Goal: Task Accomplishment & Management: Use online tool/utility

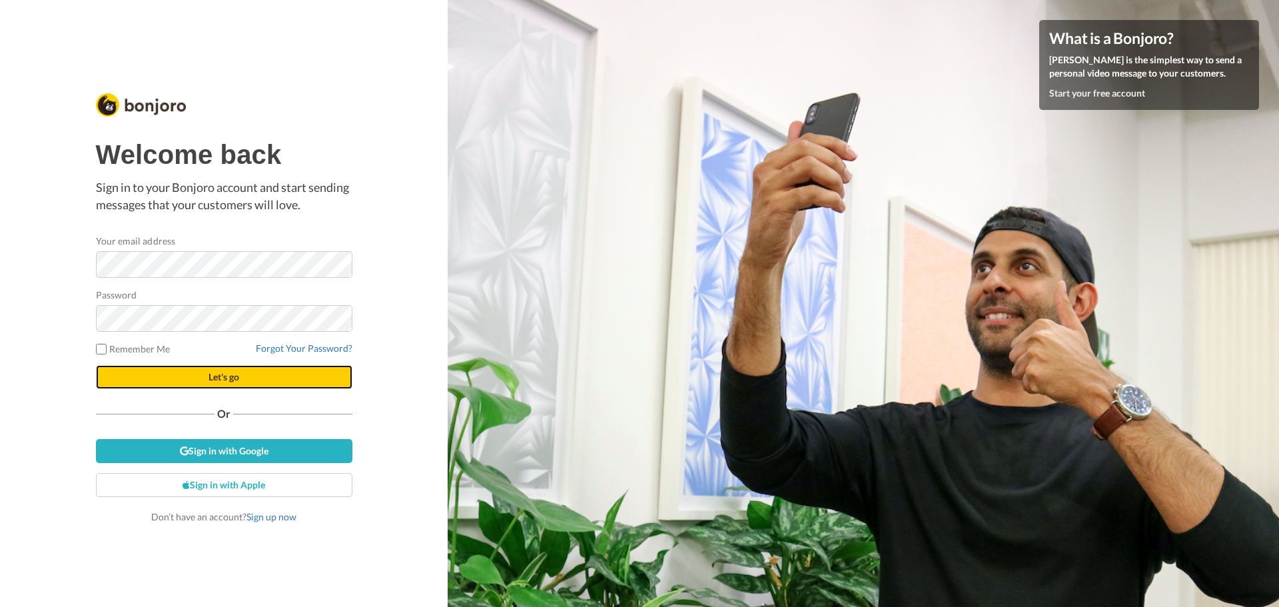
click at [157, 382] on button "Let's go" at bounding box center [224, 377] width 256 height 24
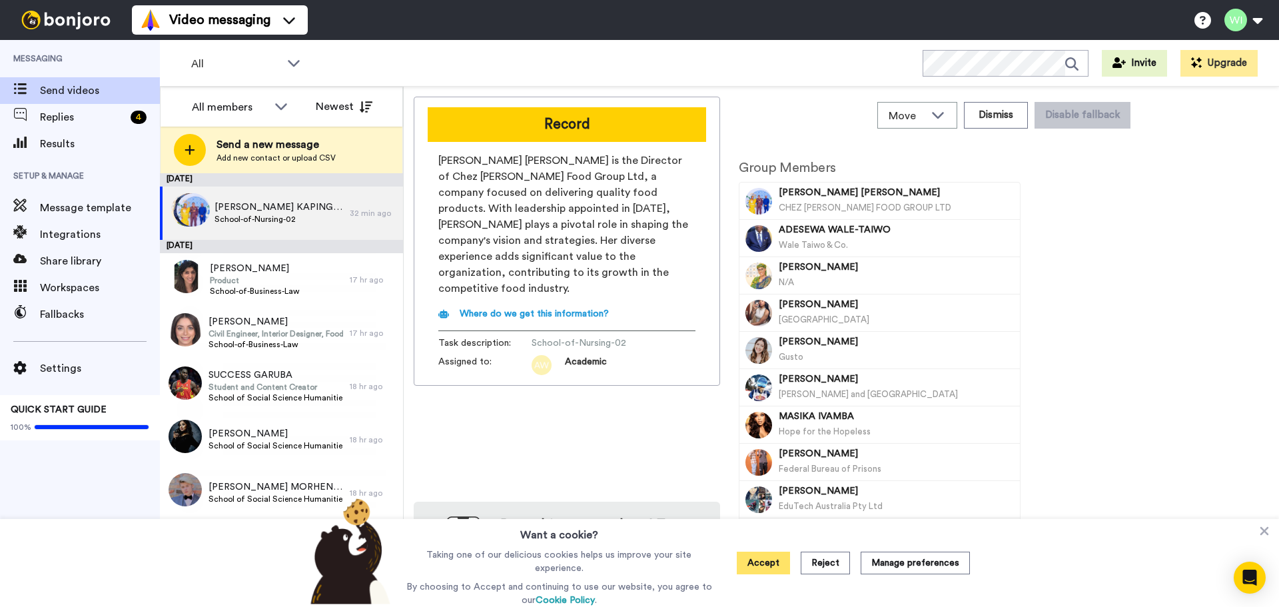
click at [778, 561] on button "Accept" at bounding box center [763, 562] width 53 height 23
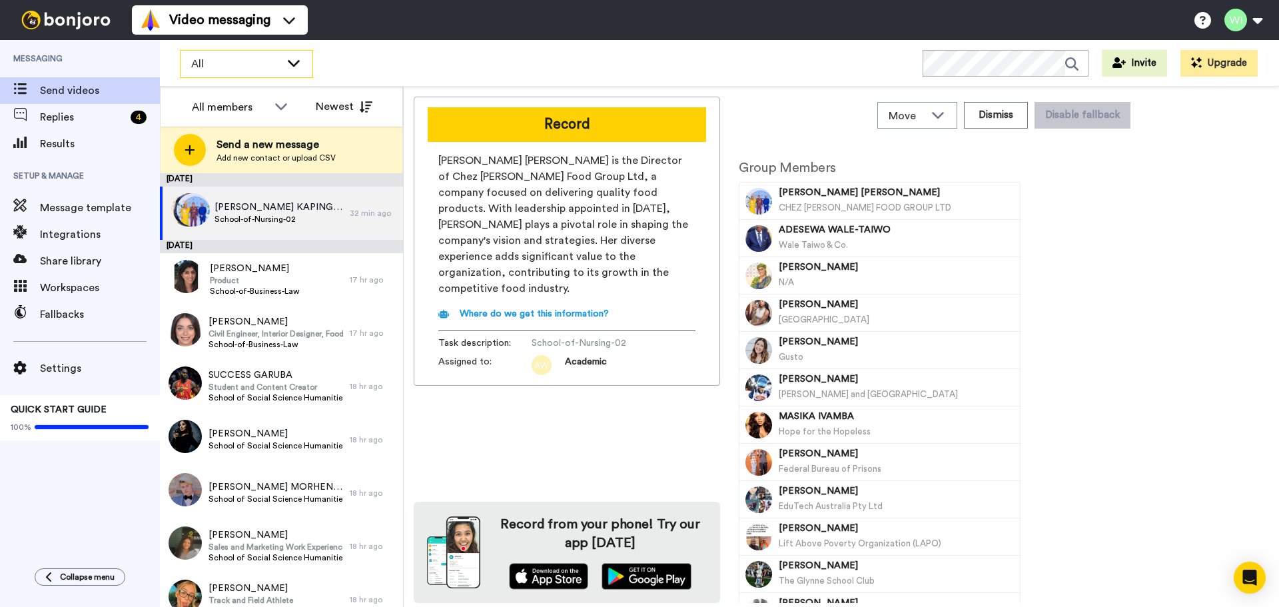
click at [215, 69] on span "All" at bounding box center [235, 64] width 89 height 16
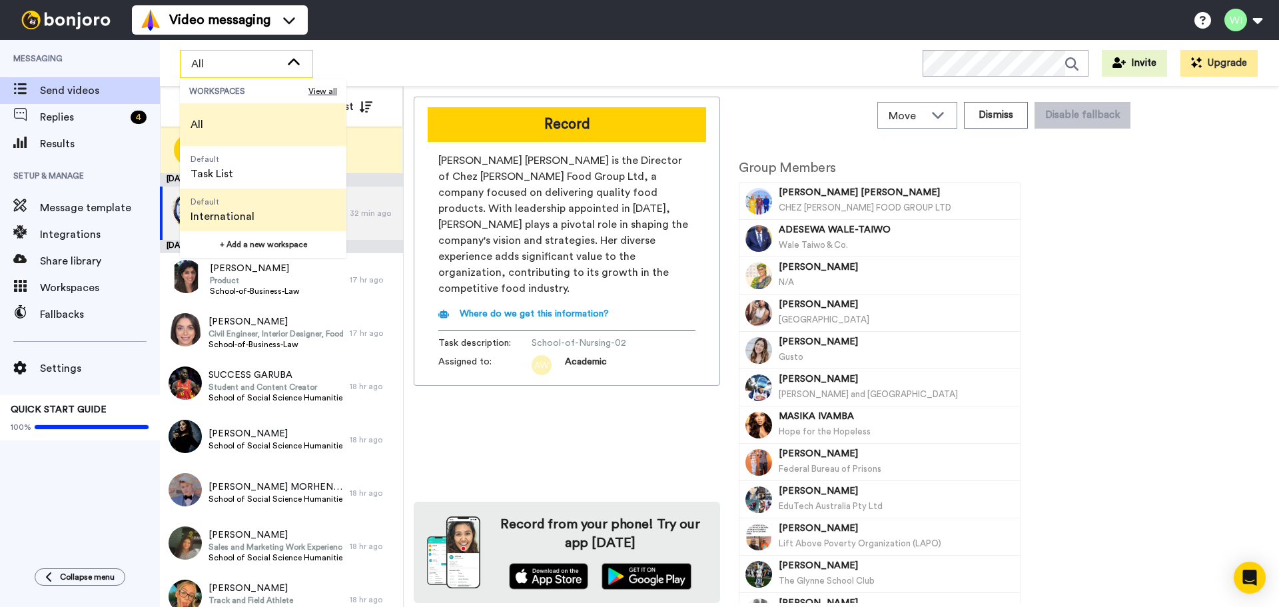
scroll to position [266, 0]
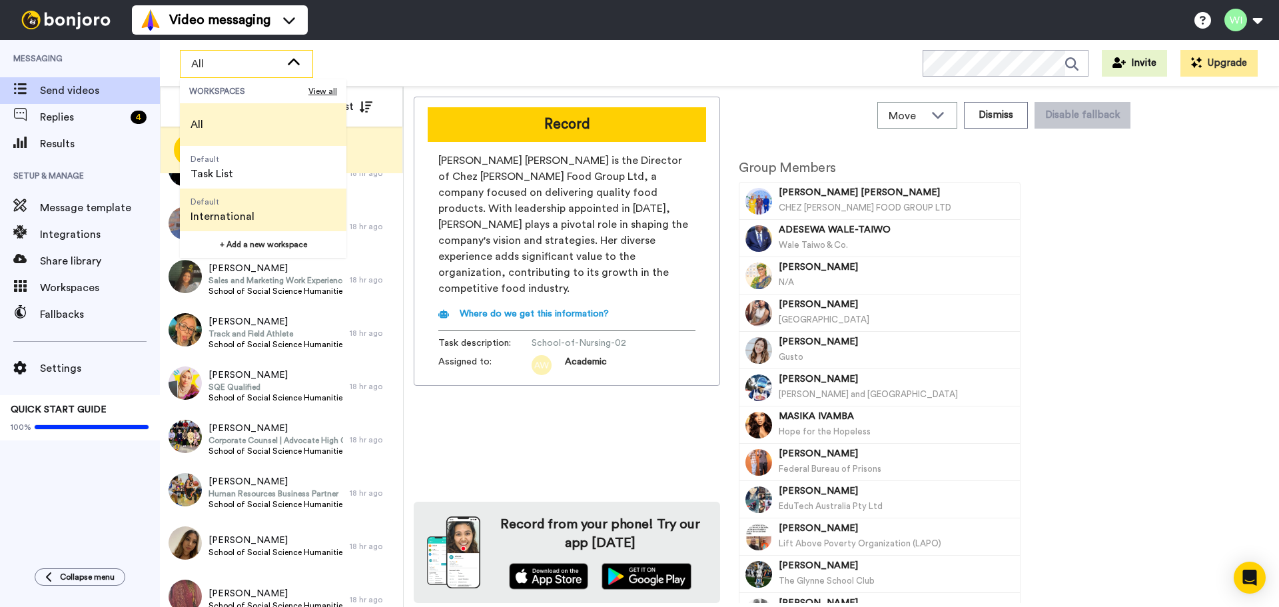
click at [229, 207] on span "Default International" at bounding box center [222, 209] width 85 height 43
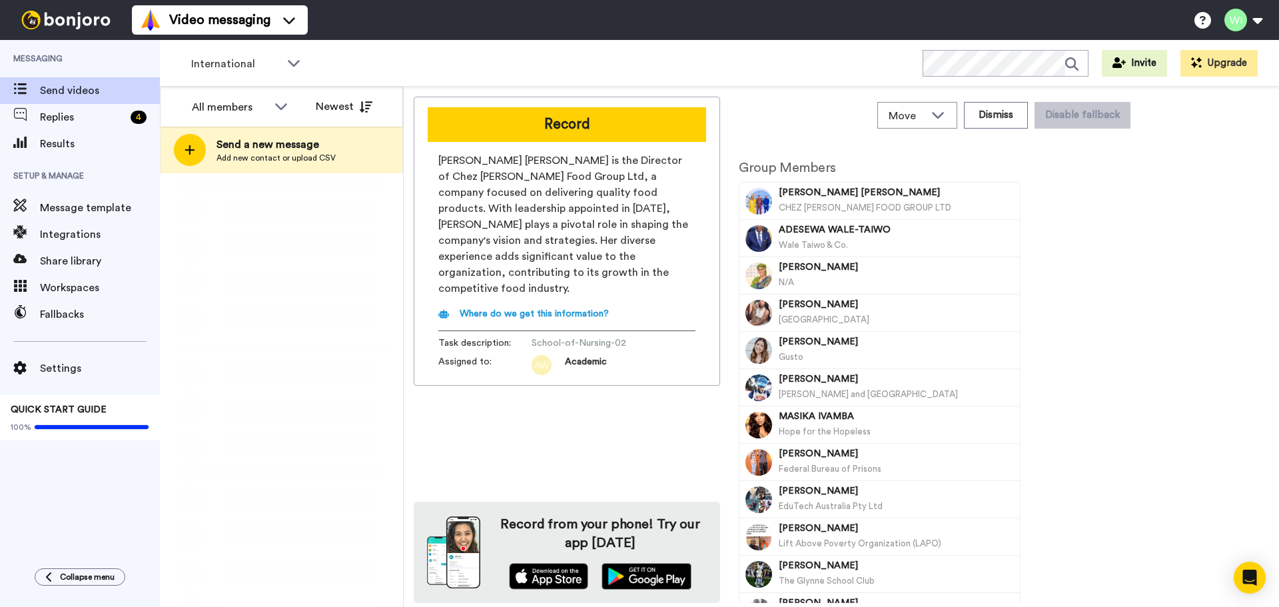
scroll to position [0, 0]
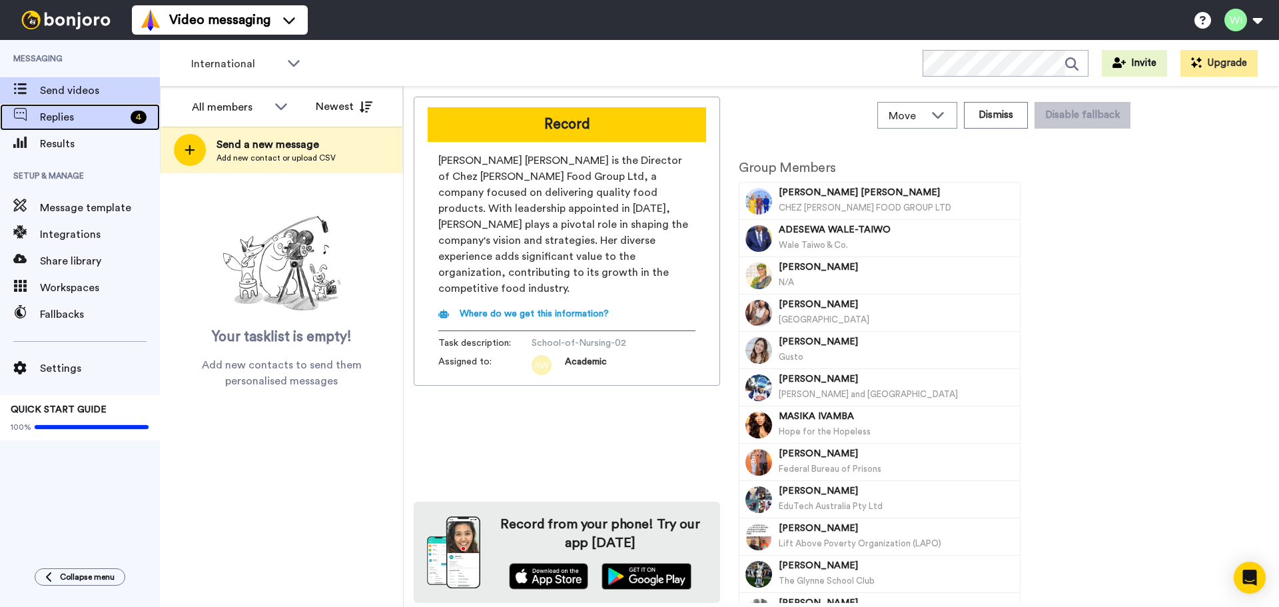
click at [87, 118] on span "Replies" at bounding box center [82, 117] width 85 height 16
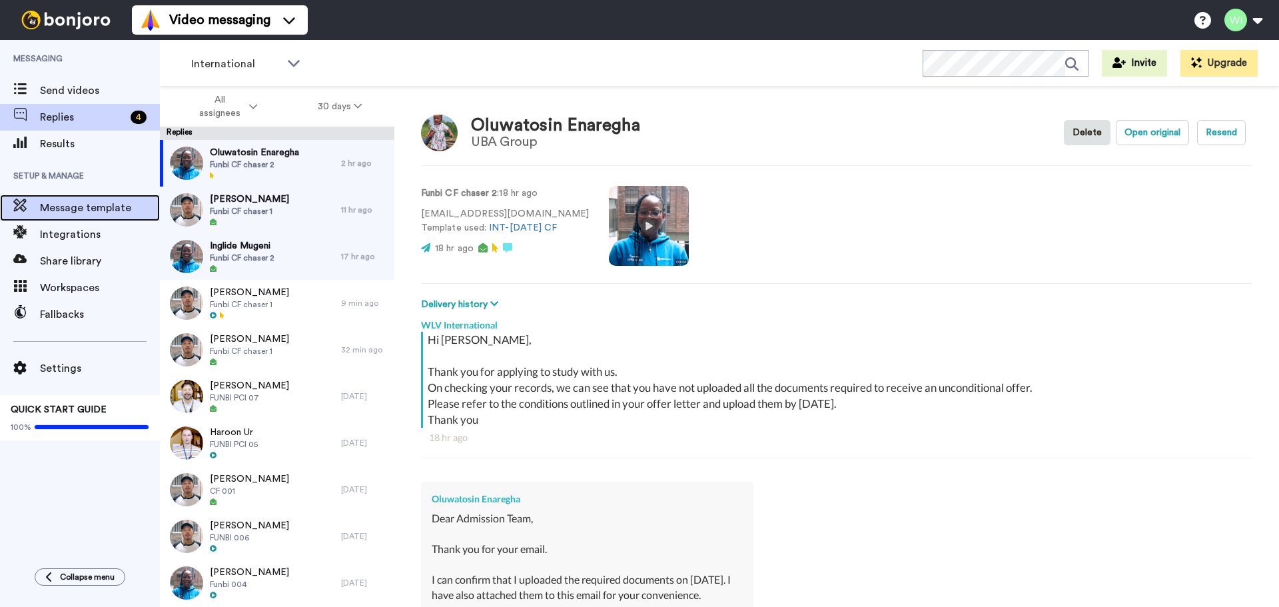
click at [97, 199] on div "Message template" at bounding box center [80, 207] width 160 height 27
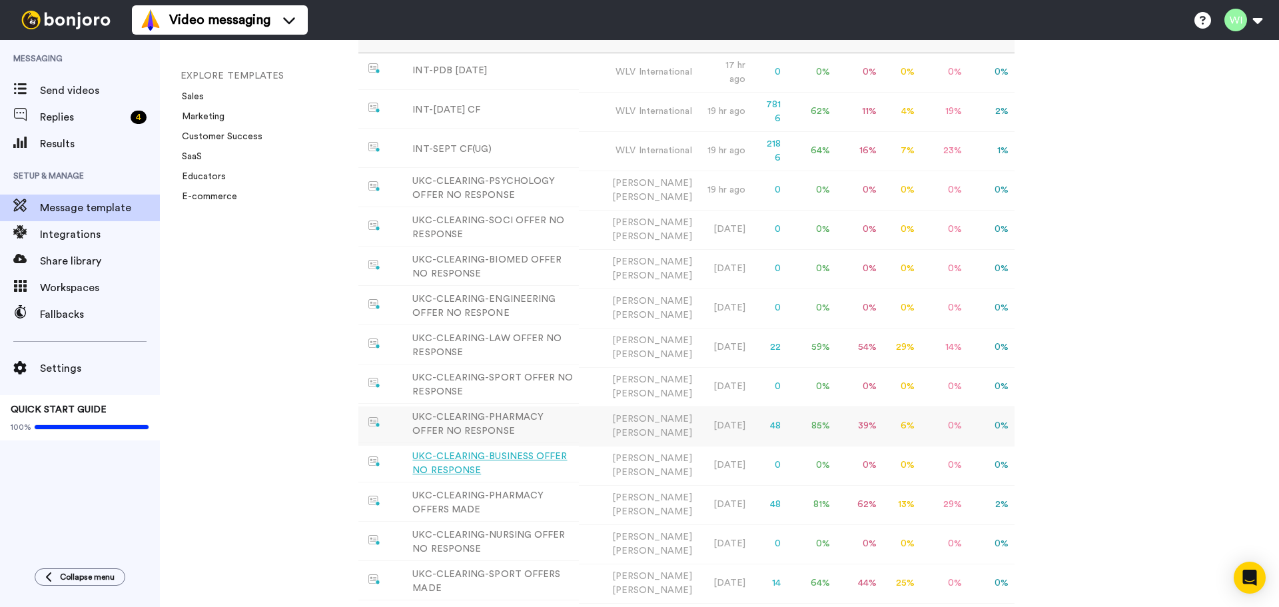
scroll to position [244, 0]
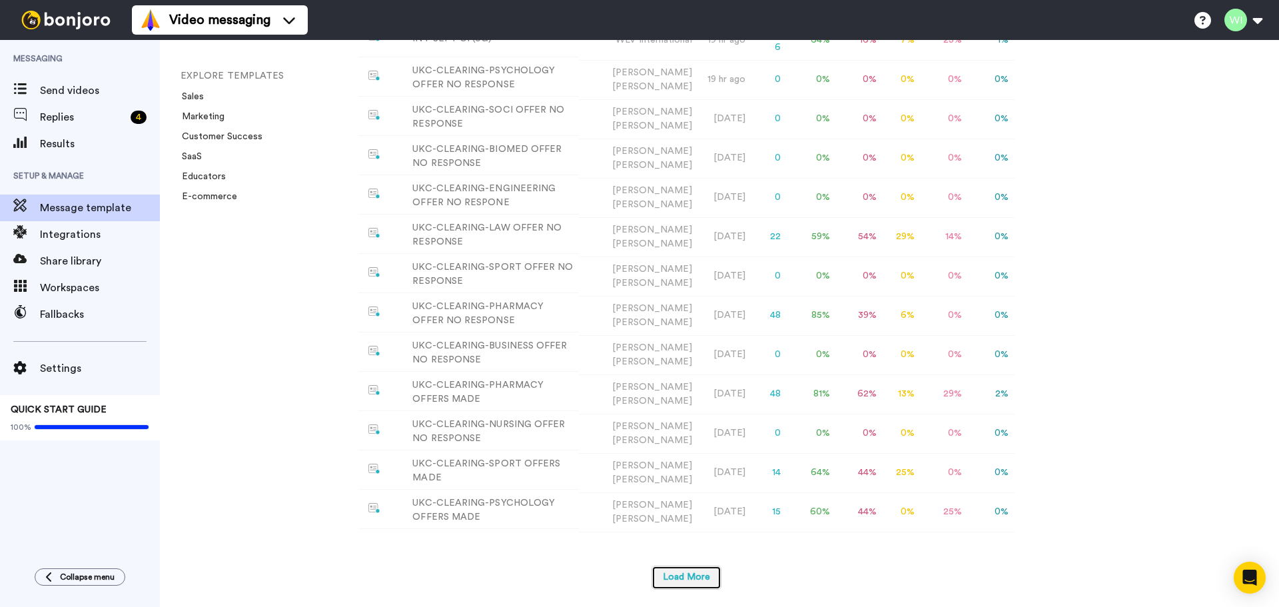
click at [669, 572] on button "Load More" at bounding box center [686, 577] width 70 height 24
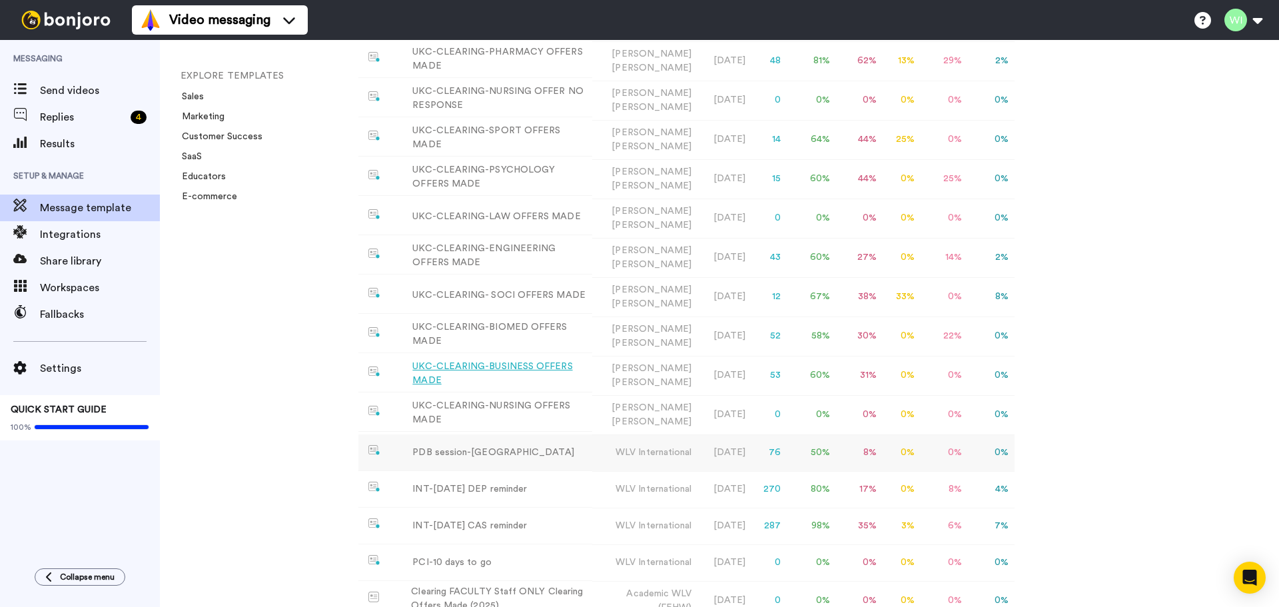
scroll to position [710, 0]
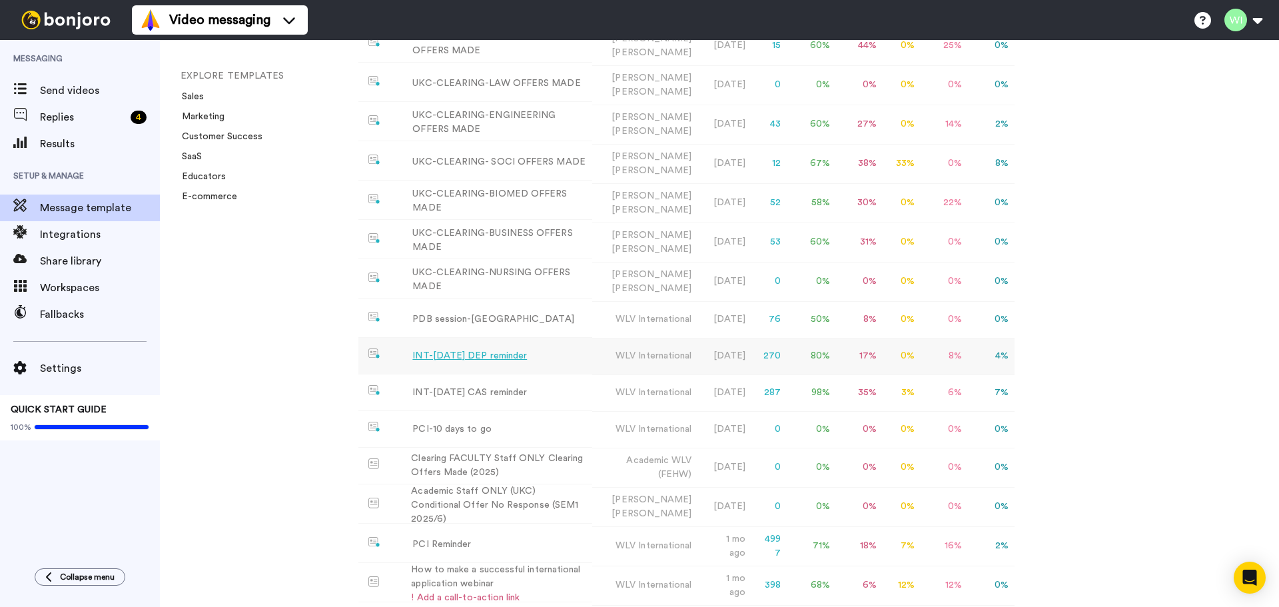
click at [494, 349] on div "INT-Sept 25 DEP reminder" at bounding box center [469, 356] width 115 height 14
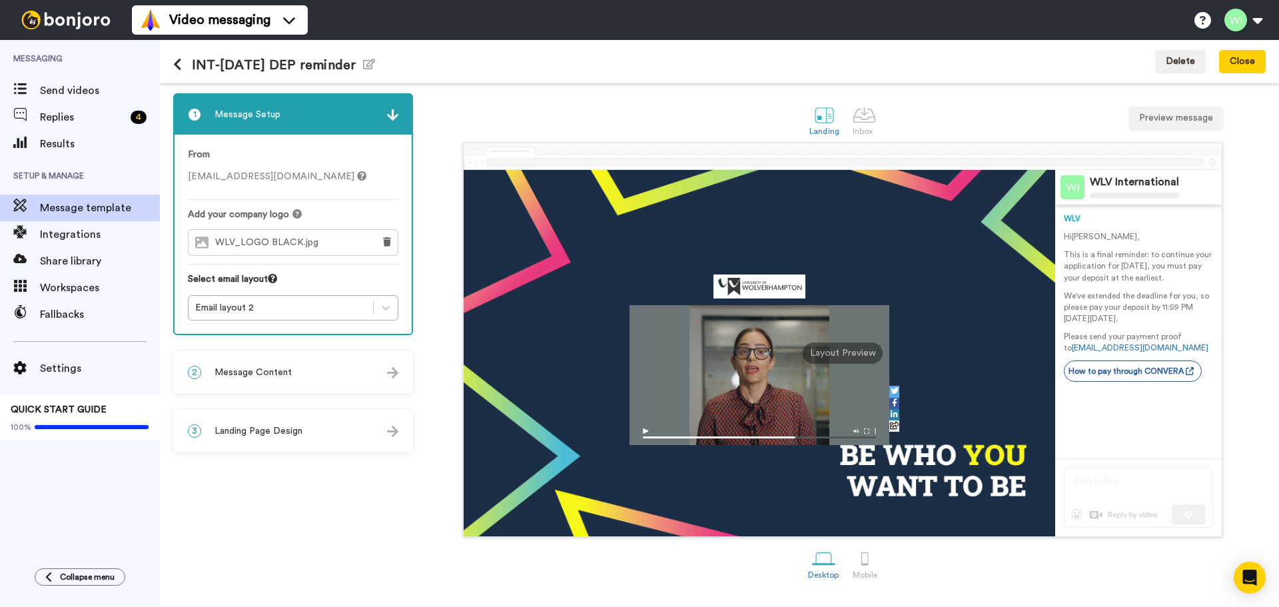
click at [277, 376] on span "Message Content" at bounding box center [252, 372] width 77 height 13
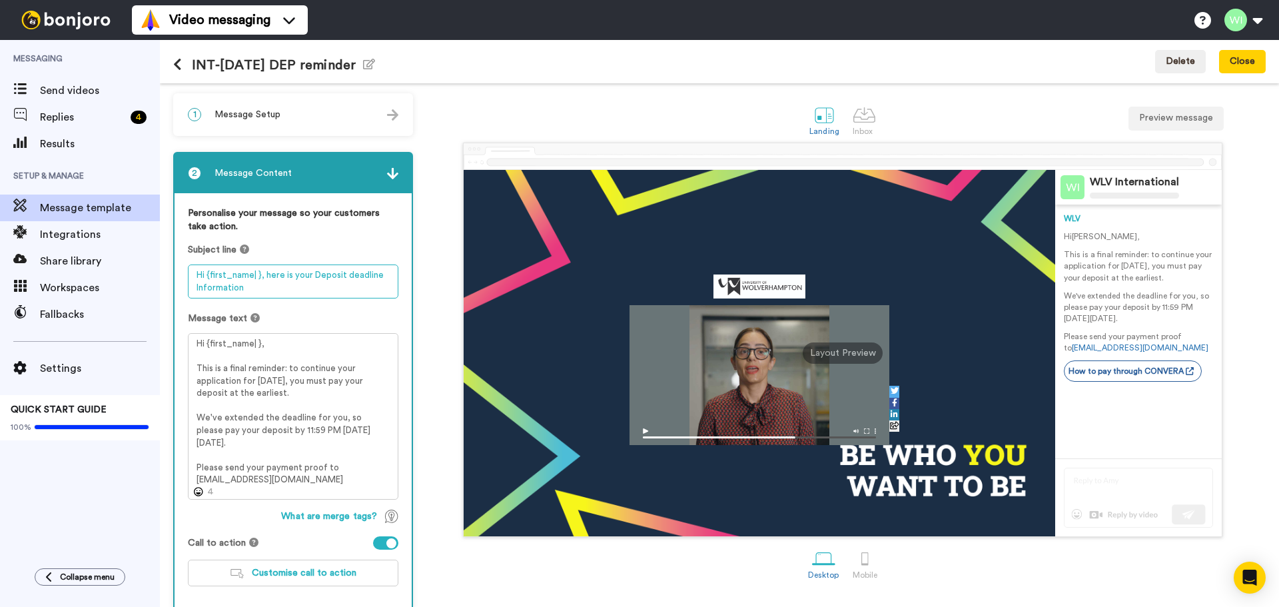
drag, startPoint x: 316, startPoint y: 274, endPoint x: 266, endPoint y: 272, distance: 49.3
click at [266, 272] on textarea "Hi {first_name| }, here is your Deposit deadline Information" at bounding box center [293, 281] width 210 height 34
click at [296, 288] on textarea "Hi {first_name| }, here is your Deposit deadline Information" at bounding box center [293, 281] width 210 height 34
click at [316, 276] on textarea "Hi {first_name| }, here is your Deposit deadline Information" at bounding box center [293, 281] width 210 height 34
type textarea "Hi {first_name| }, here is your extended deposit deadline Information"
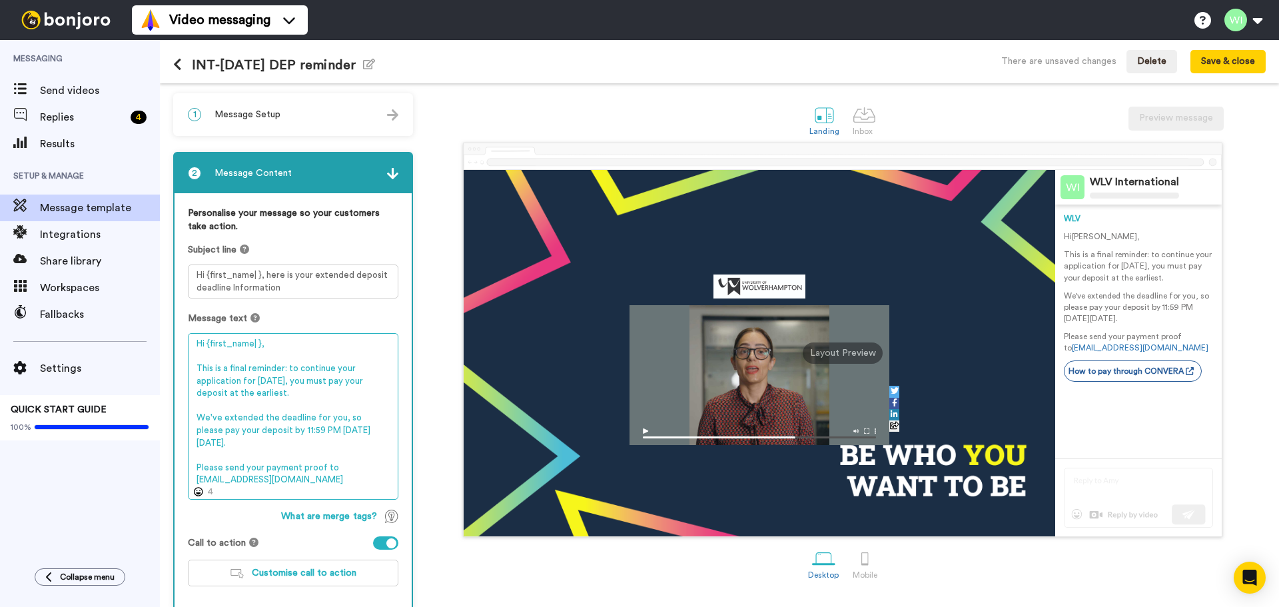
drag, startPoint x: 248, startPoint y: 444, endPoint x: 322, endPoint y: 428, distance: 75.0
click at [322, 428] on textarea "Hi {first_name| }, This is a final reminder: to continue your application for S…" at bounding box center [293, 416] width 210 height 167
type textarea "Hi {first_name| }, This is a final reminder: to continue your application for S…"
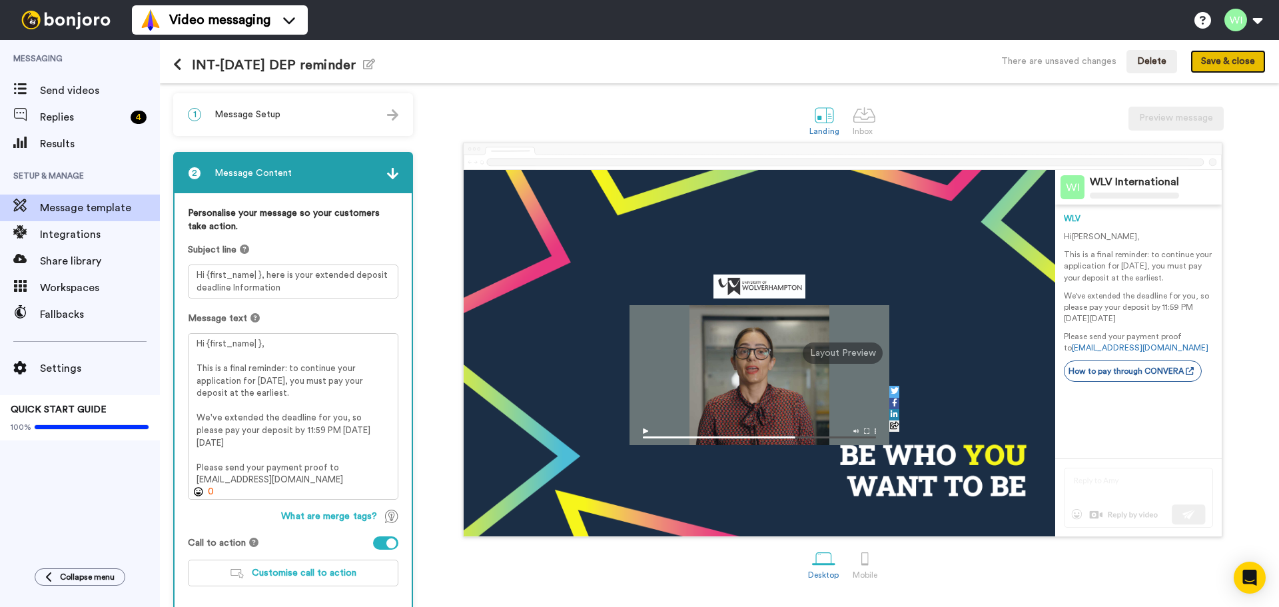
click at [1220, 59] on button "Save & close" at bounding box center [1227, 62] width 75 height 24
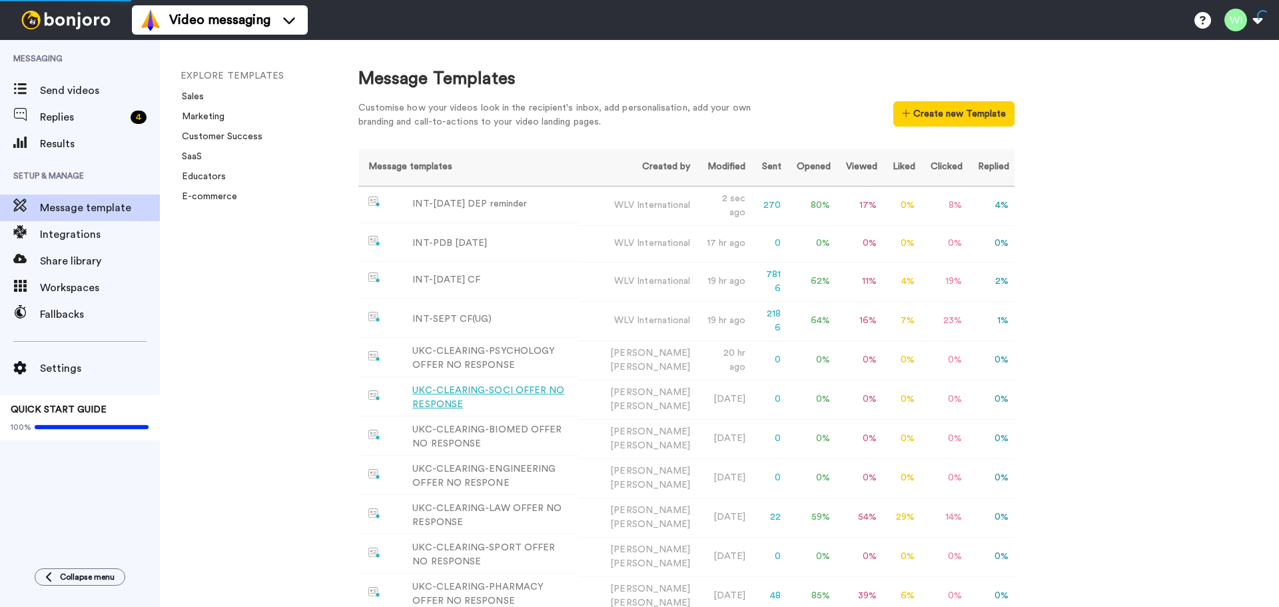
scroll to position [220, 0]
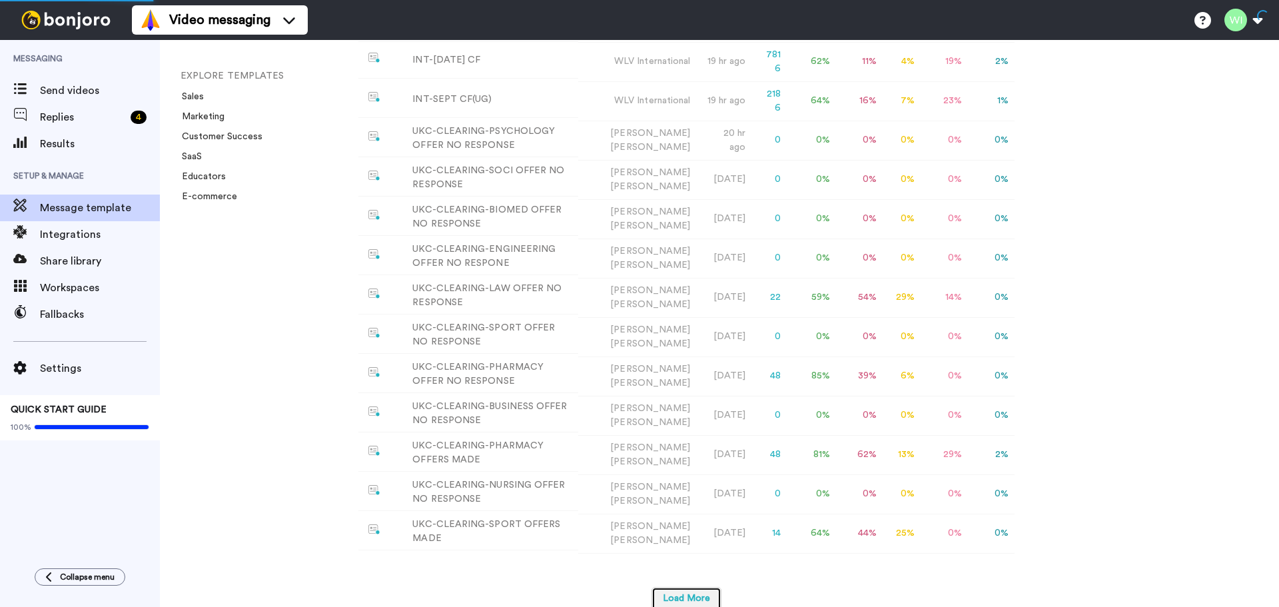
click at [705, 587] on button "Load More" at bounding box center [686, 599] width 70 height 24
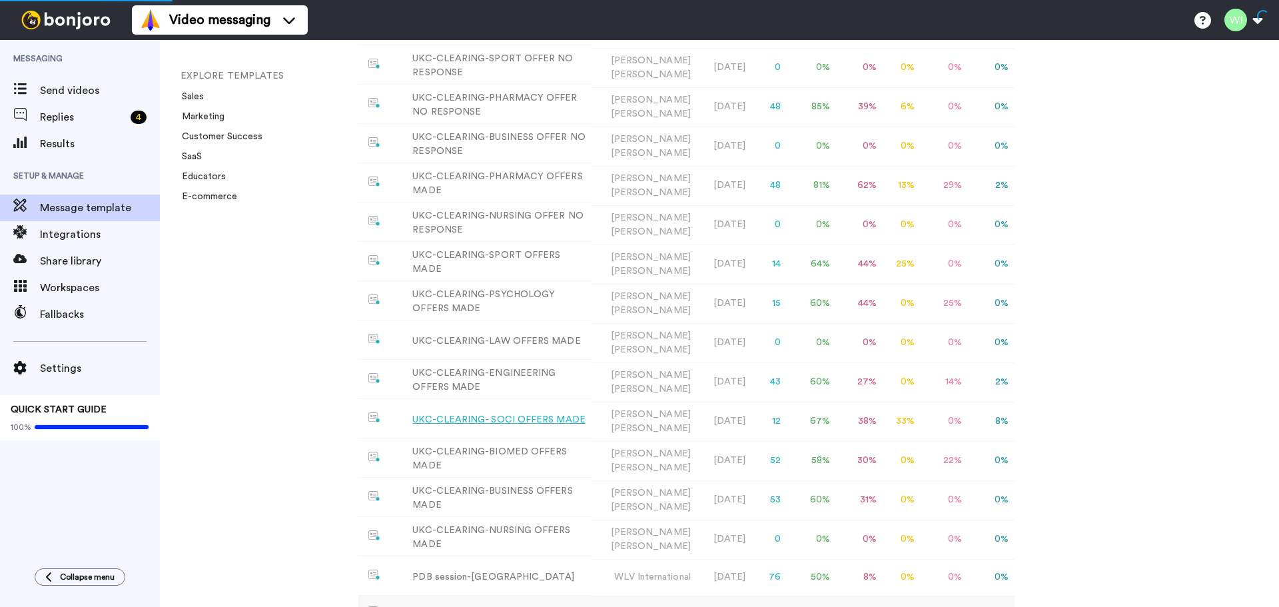
scroll to position [686, 0]
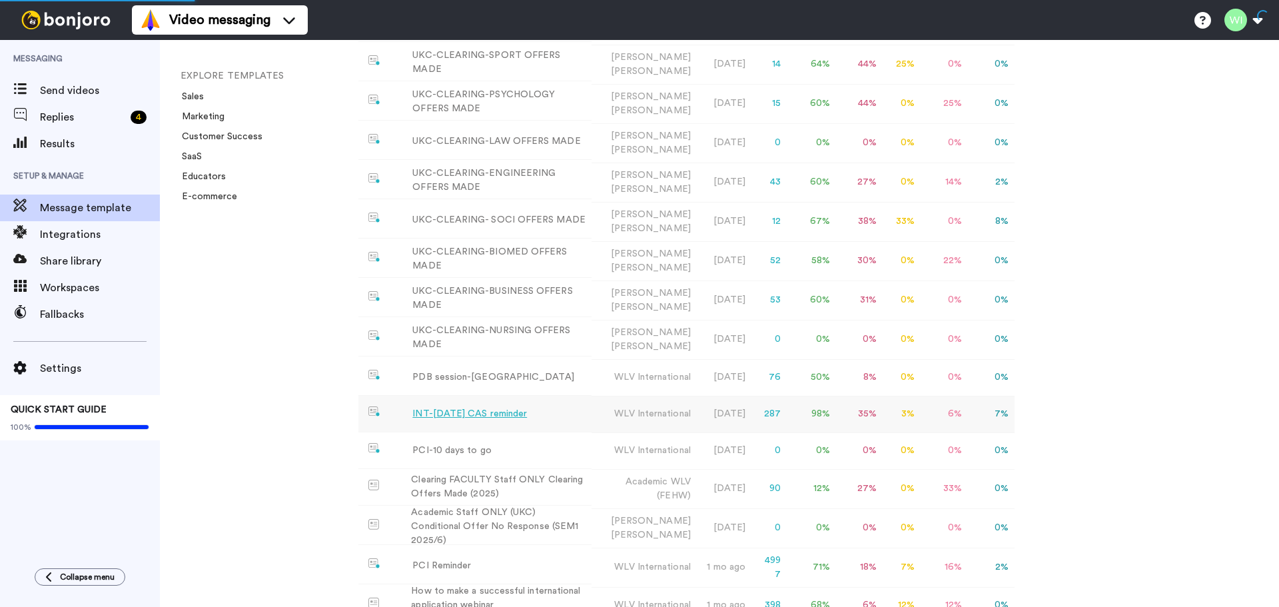
click at [486, 407] on div "INT-Sept 25 CAS reminder" at bounding box center [469, 414] width 115 height 14
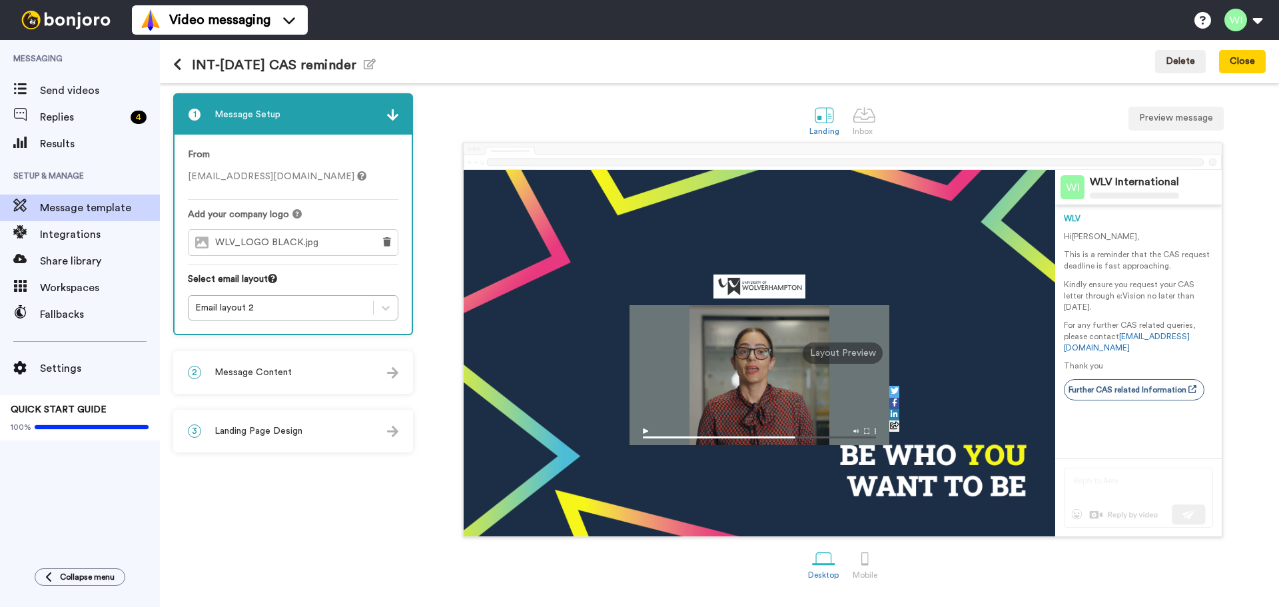
click at [268, 374] on span "Message Content" at bounding box center [252, 372] width 77 height 13
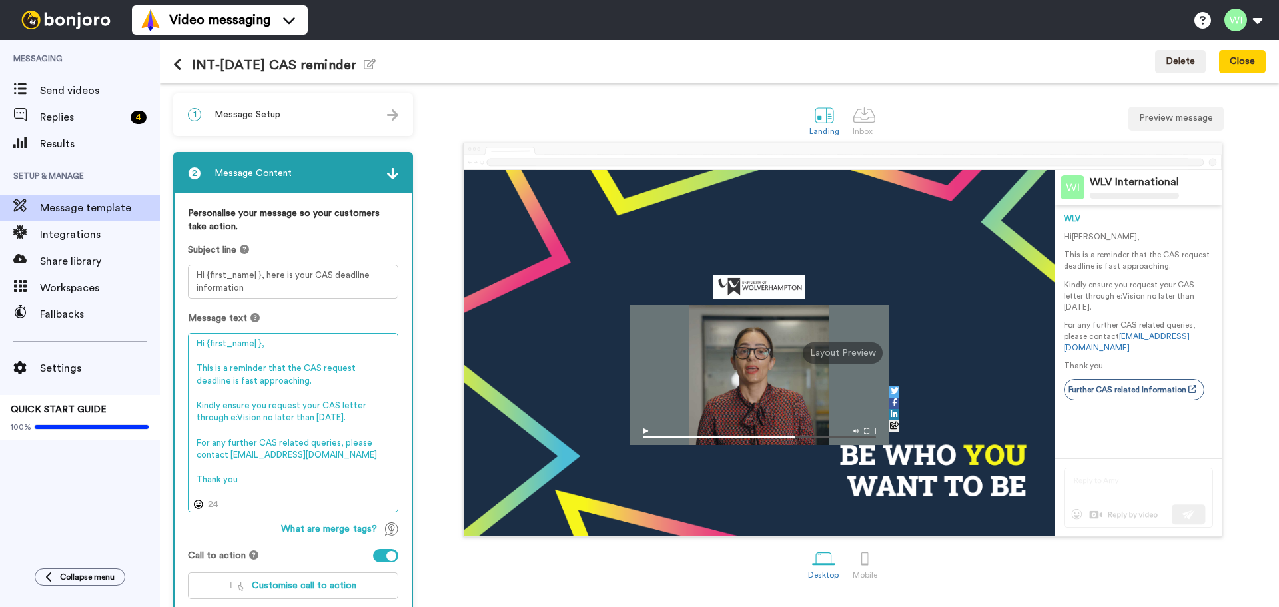
click at [230, 366] on textarea "Hi {first_name| }, This is a reminder that the CAS request deadline is fast app…" at bounding box center [293, 422] width 210 height 179
drag, startPoint x: 256, startPoint y: 430, endPoint x: 349, endPoint y: 416, distance: 94.2
click at [349, 416] on textarea "Hi {first_name| }, This is a final reminder that the CAS request deadline is fa…" at bounding box center [293, 422] width 210 height 179
click at [375, 456] on textarea "Hi {first_name| }, This is a final reminder that the CAS request deadline is fa…" at bounding box center [293, 422] width 210 height 179
click at [276, 490] on textarea "Hi {first_name| }, This is a final reminder that the CAS request deadline is fa…" at bounding box center [293, 422] width 210 height 179
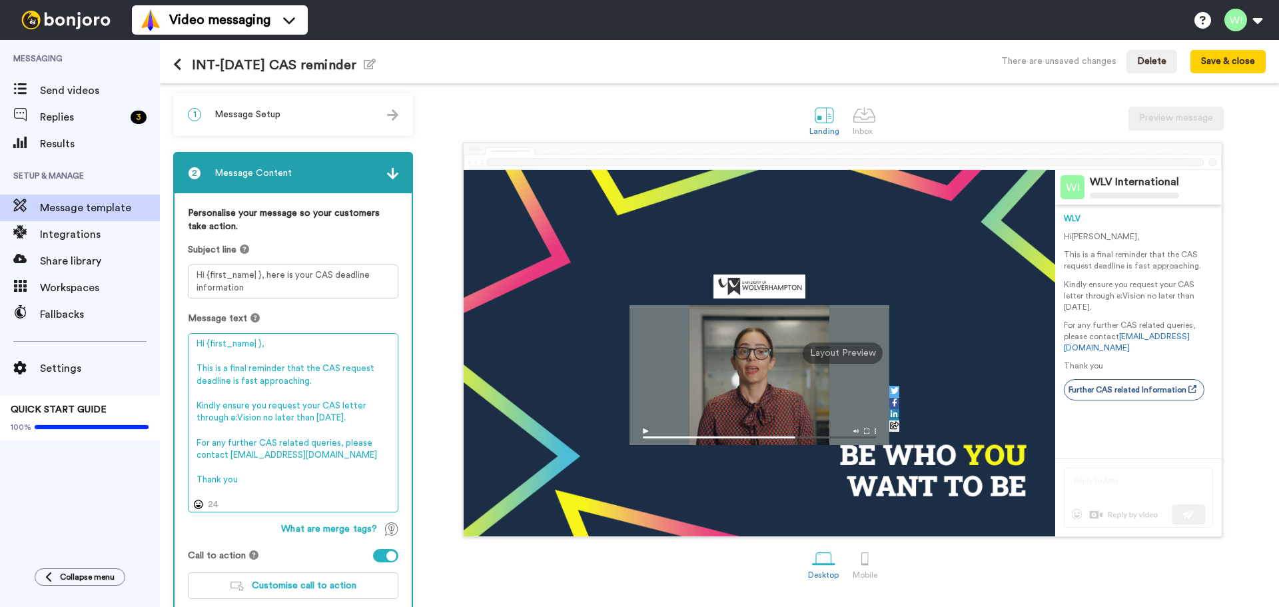
click at [193, 400] on textarea "Hi {first_name| }, This is a final reminder that the CAS request deadline is fa…" at bounding box center [293, 422] width 210 height 179
type textarea "Hi {first_name| }, This is a final reminder that the CAS request deadline is fa…"
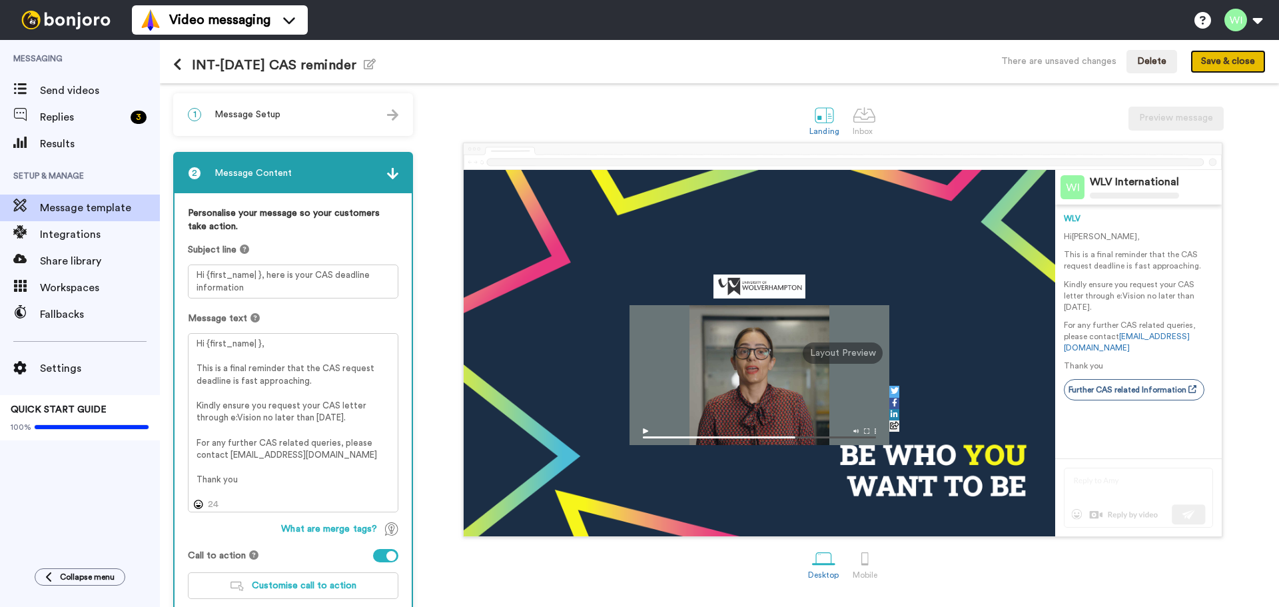
click at [1252, 59] on button "Save & close" at bounding box center [1227, 62] width 75 height 24
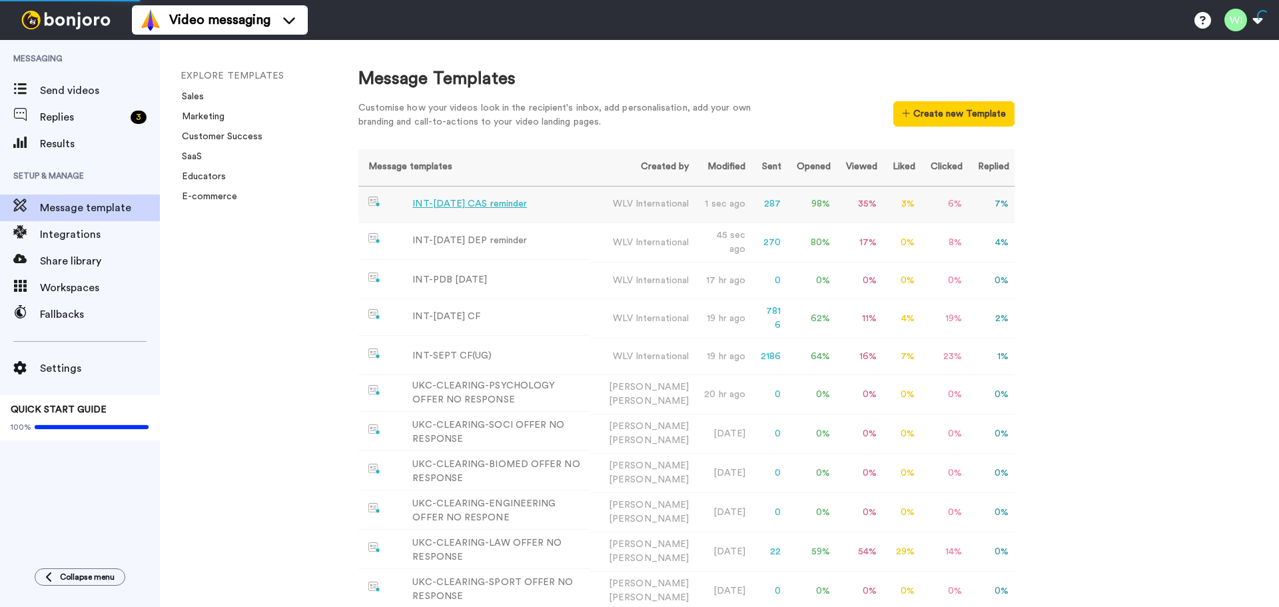
click at [483, 198] on div "INT-Sept 25 CAS reminder" at bounding box center [469, 204] width 115 height 14
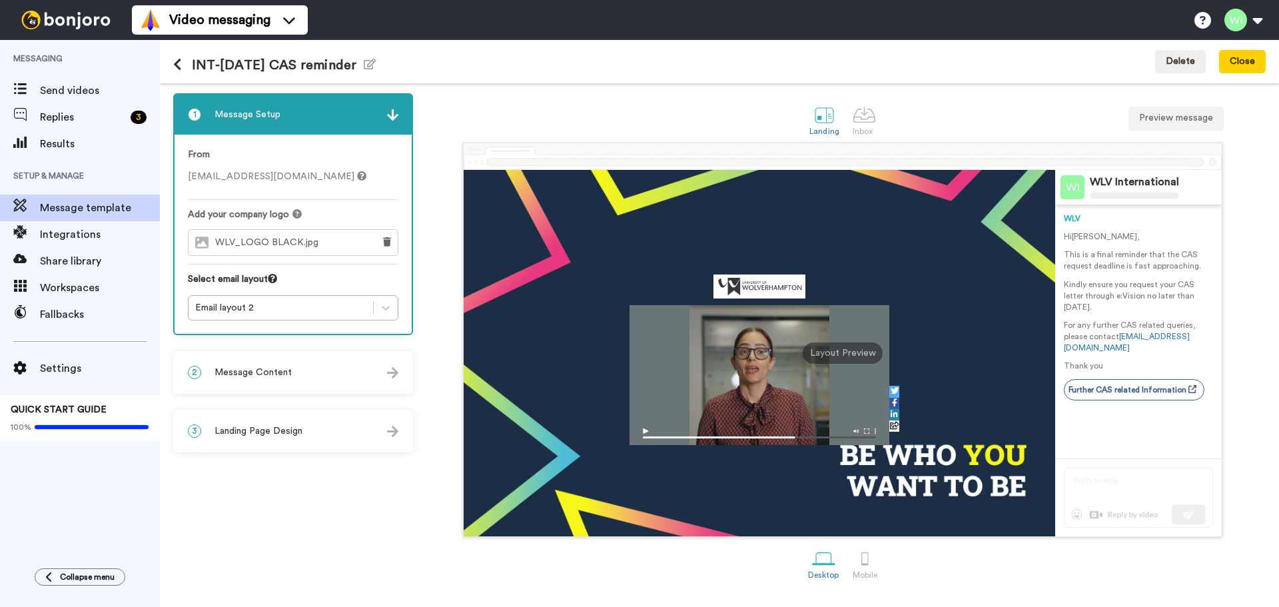
click at [248, 378] on span "Message Content" at bounding box center [252, 372] width 77 height 13
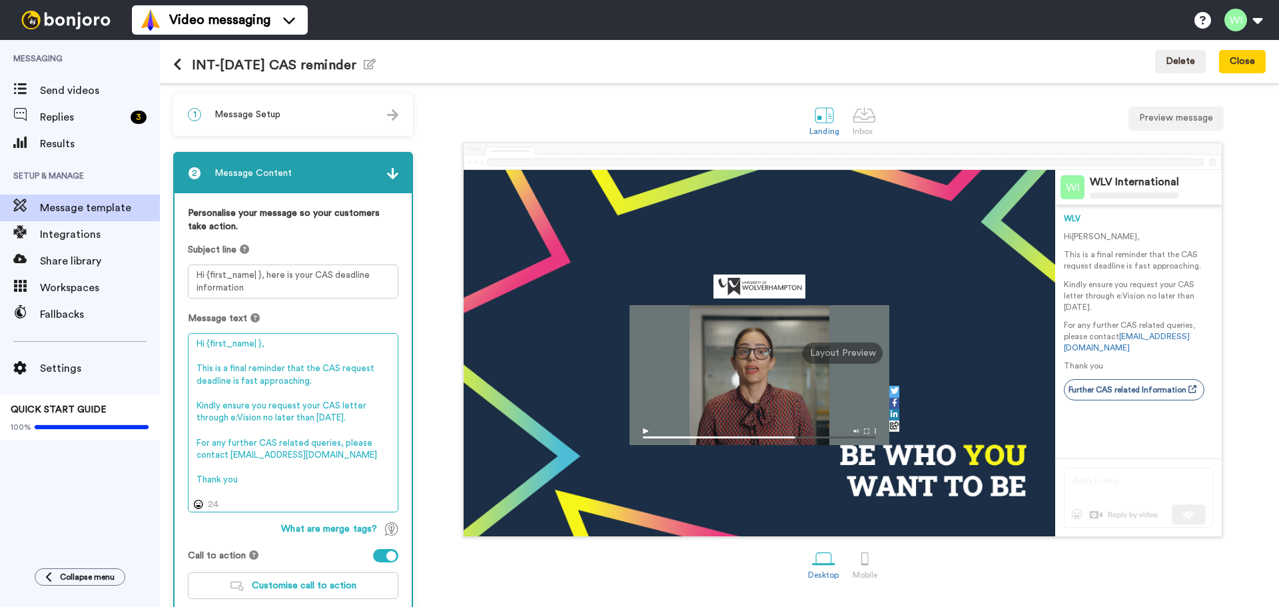
click at [343, 418] on textarea "Hi {first_name| }, This is a final reminder that the CAS request deadline is fa…" at bounding box center [293, 422] width 210 height 179
type textarea "Hi {first_name| }, This is a final reminder that the CAS request deadline is fa…"
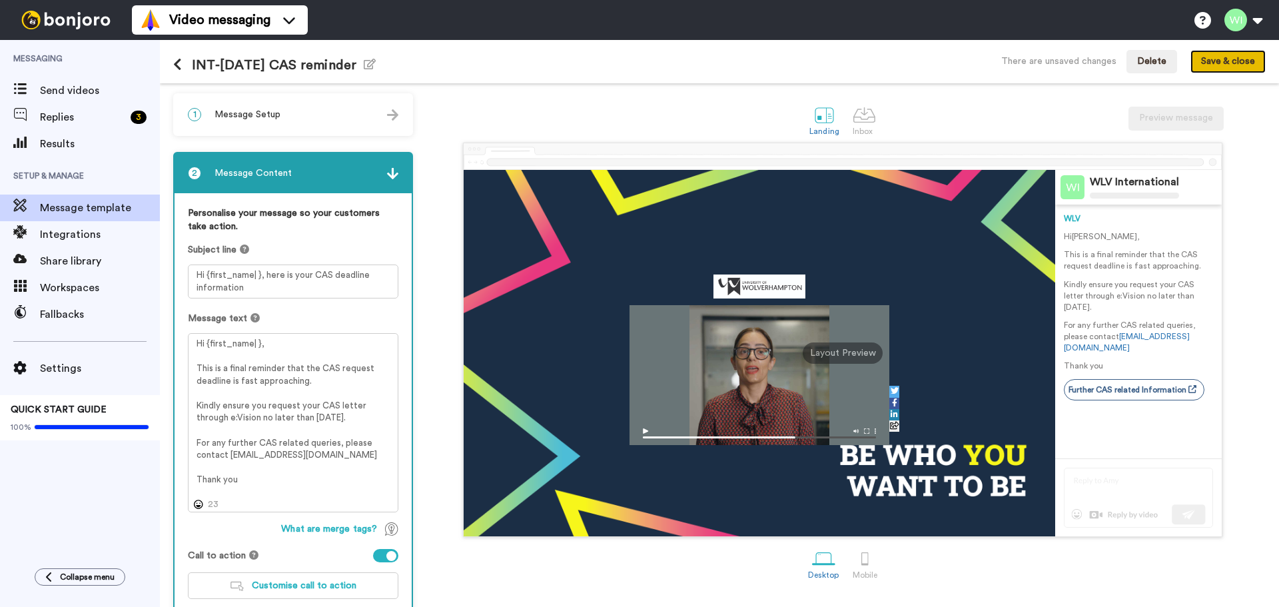
click at [1216, 63] on button "Save & close" at bounding box center [1227, 62] width 75 height 24
